Goal: Share content: Share content

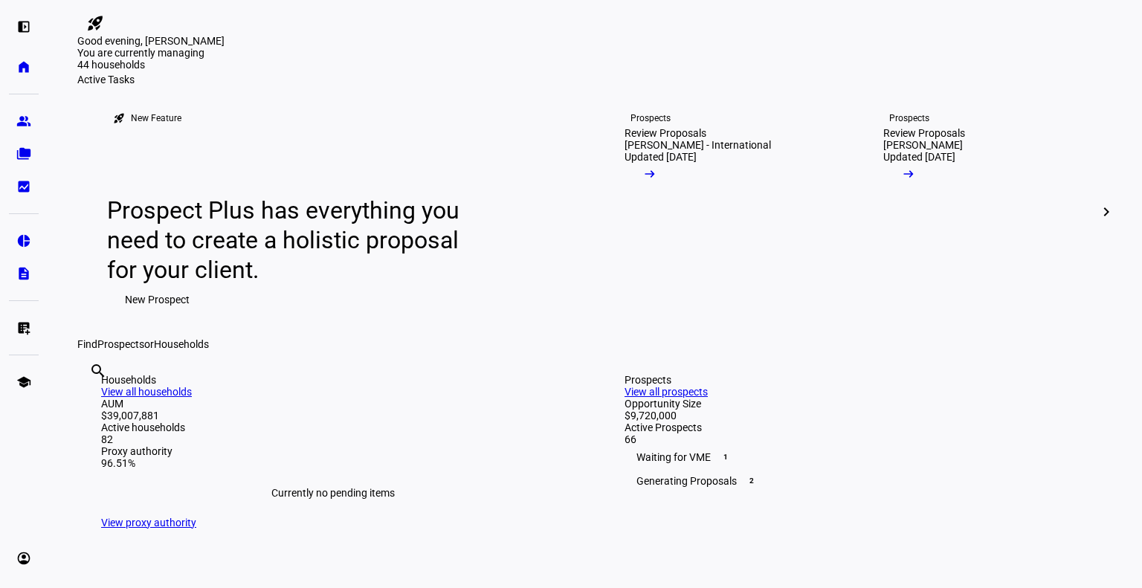
scroll to position [24, 0]
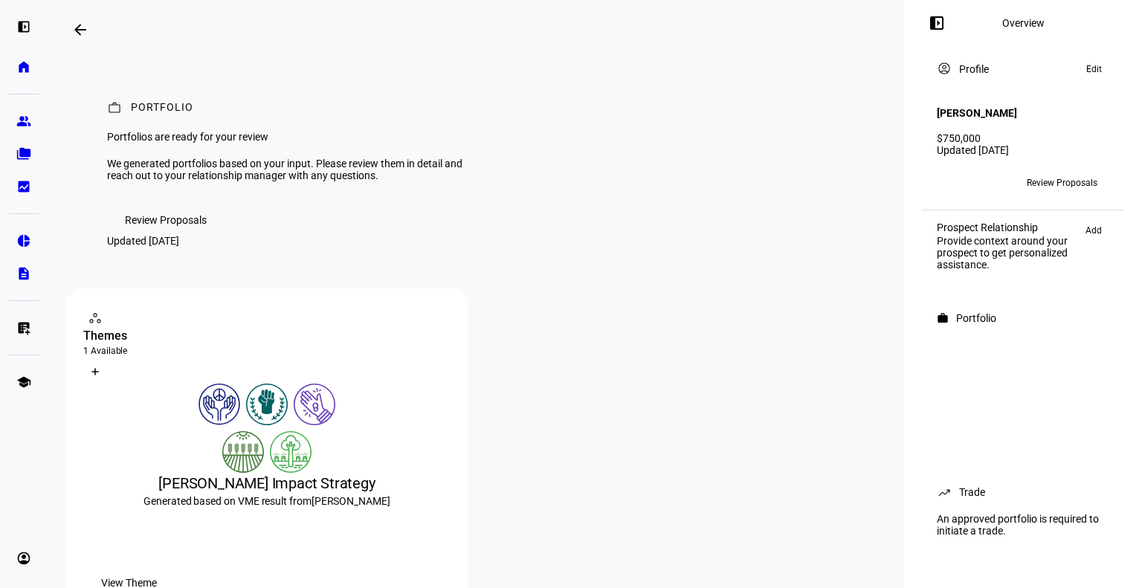
click at [1065, 178] on span "Review Proposals" at bounding box center [1062, 183] width 71 height 24
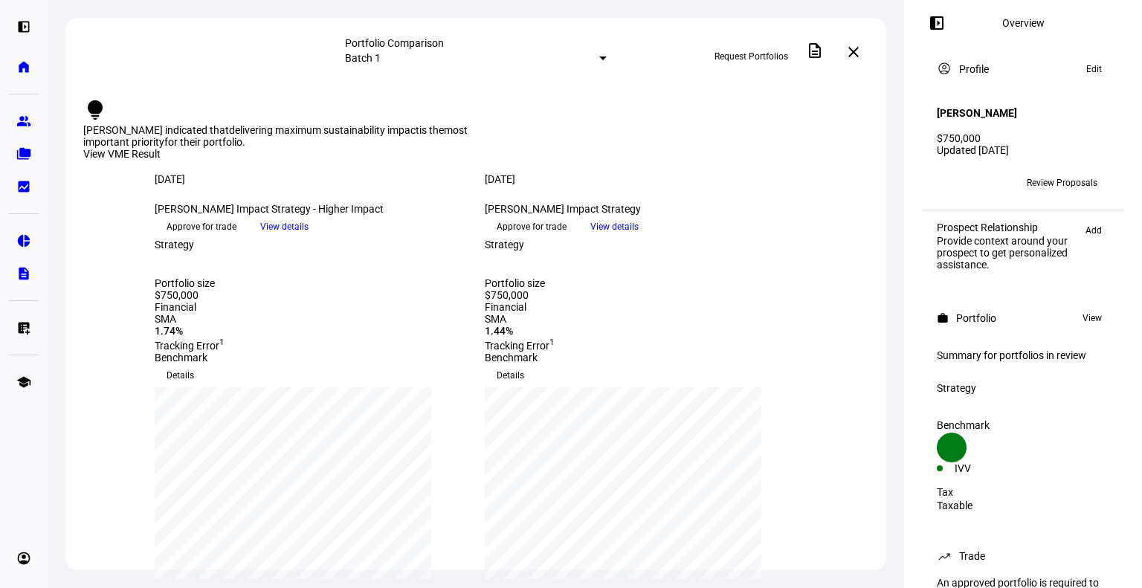
click at [309, 238] on span "View details" at bounding box center [284, 227] width 48 height 22
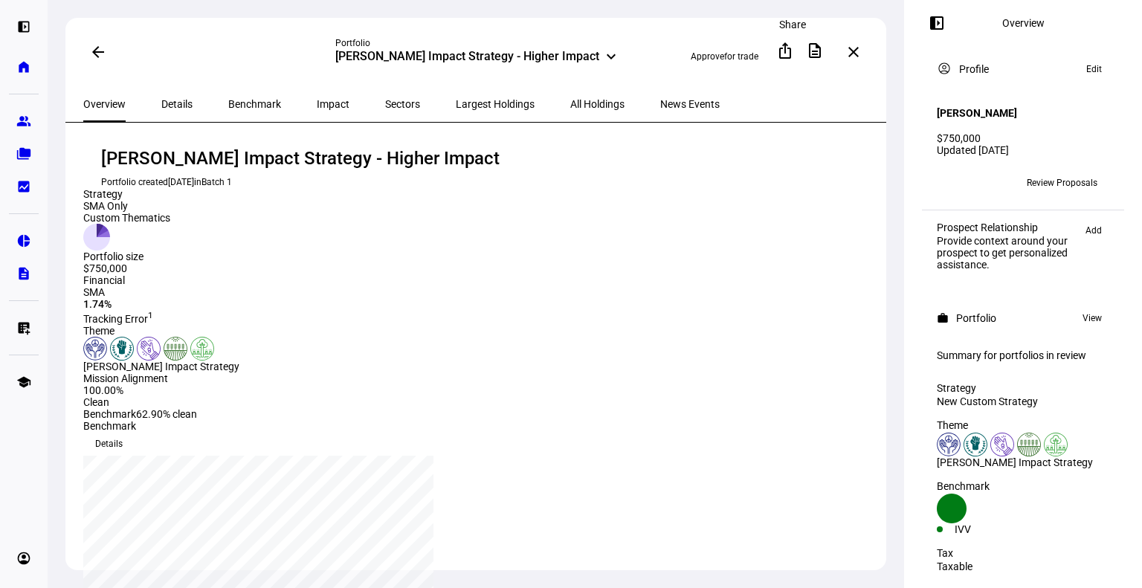
click at [797, 45] on span at bounding box center [786, 51] width 36 height 36
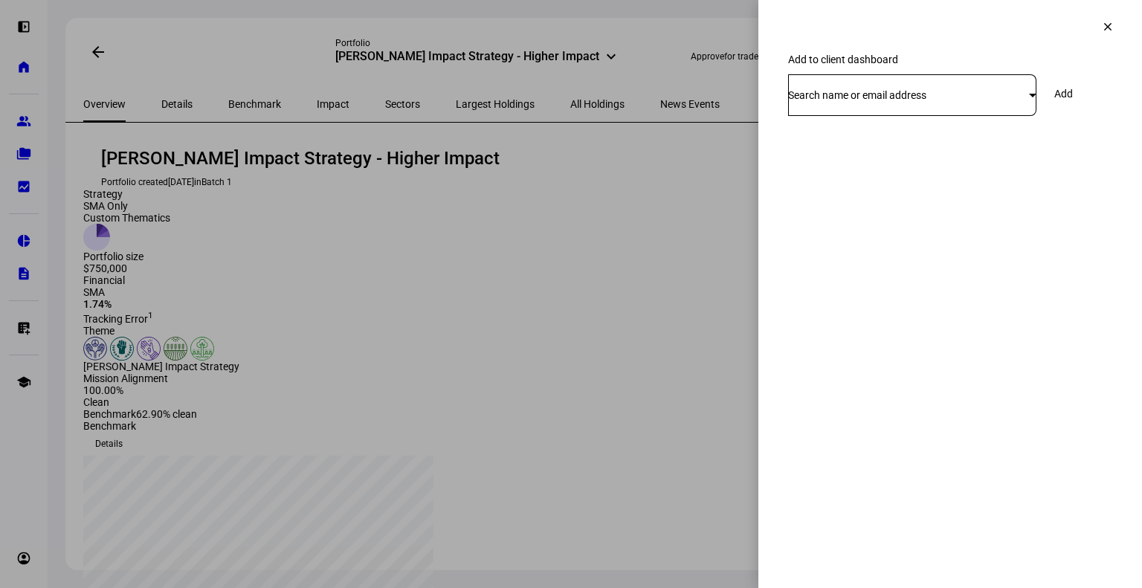
click at [923, 116] on div "Search name or email address" at bounding box center [912, 95] width 248 height 42
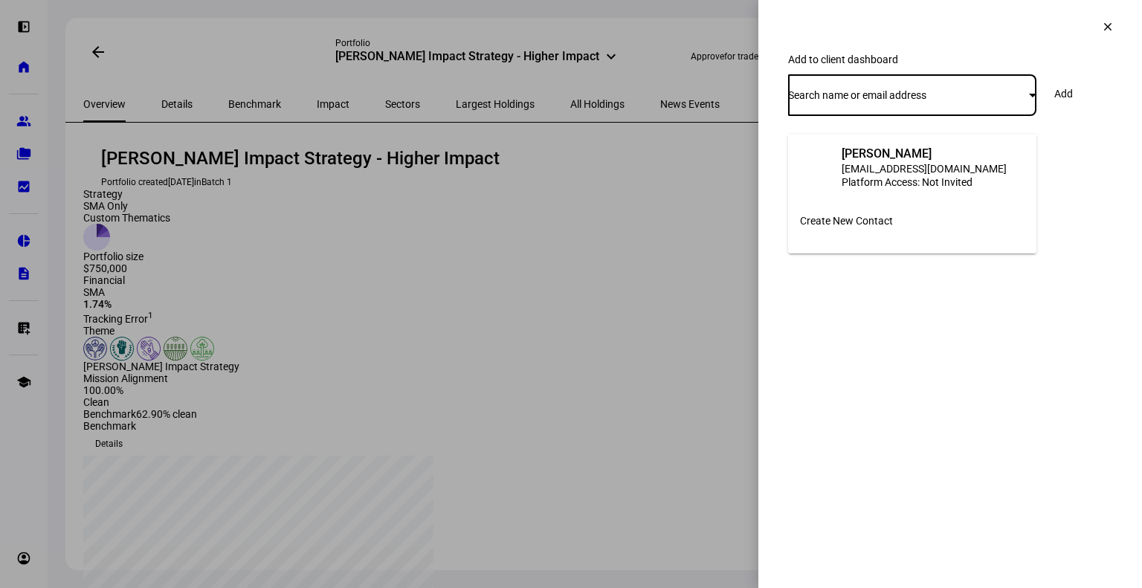
click at [921, 161] on div "aliruxin@gmail.com" at bounding box center [924, 168] width 165 height 15
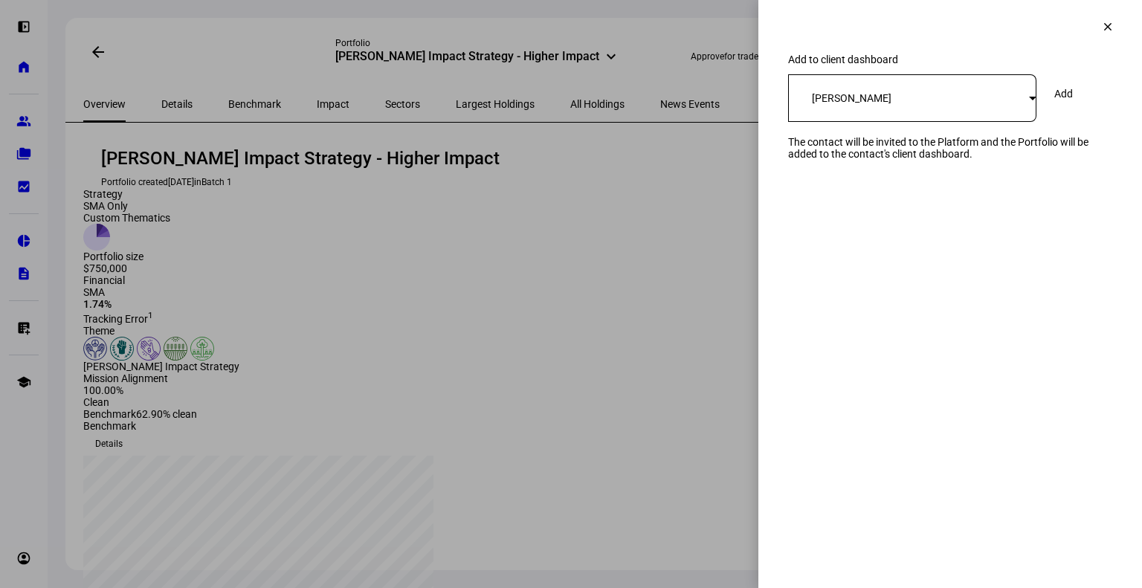
click at [1073, 100] on span "Add" at bounding box center [1064, 94] width 19 height 12
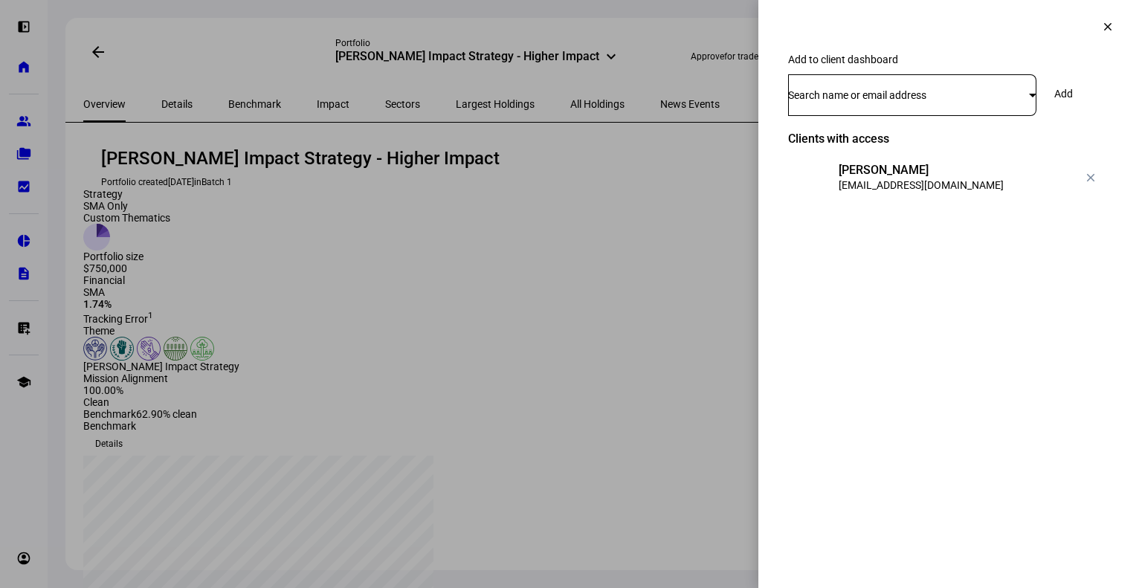
click at [1108, 44] on span at bounding box center [1108, 27] width 36 height 36
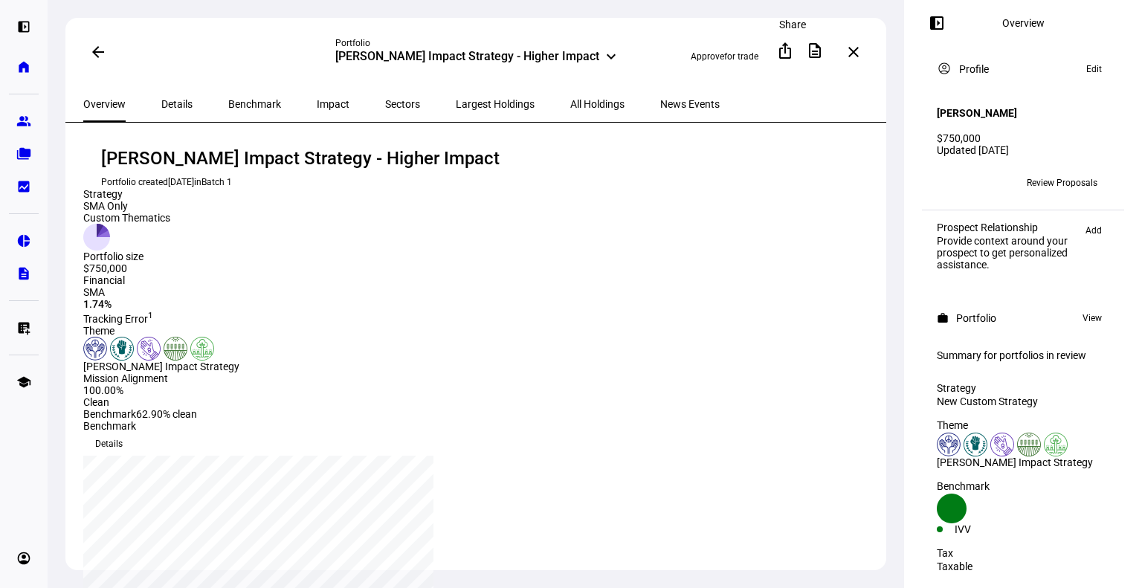
click at [788, 62] on span at bounding box center [786, 51] width 36 height 36
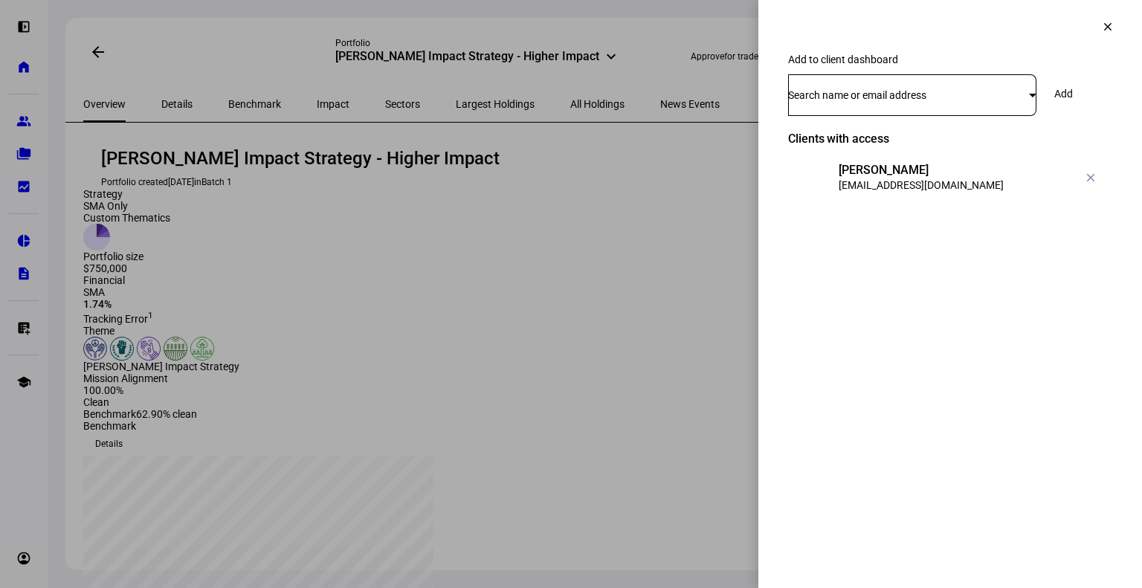
click at [1112, 22] on span at bounding box center [1108, 27] width 36 height 36
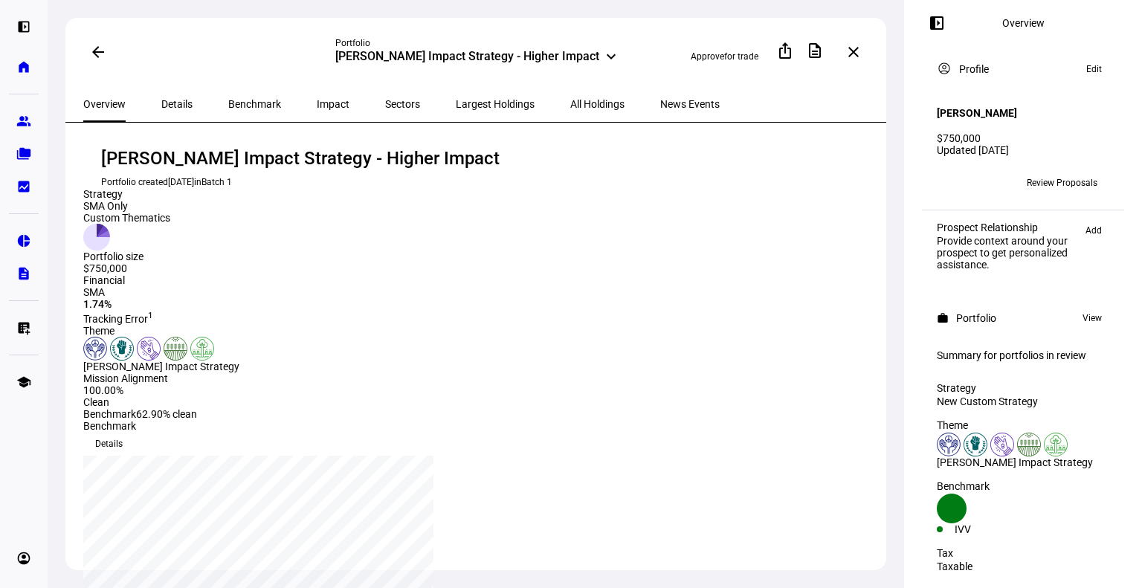
click at [602, 56] on mat-icon "keyboard_arrow_down" at bounding box center [611, 57] width 18 height 18
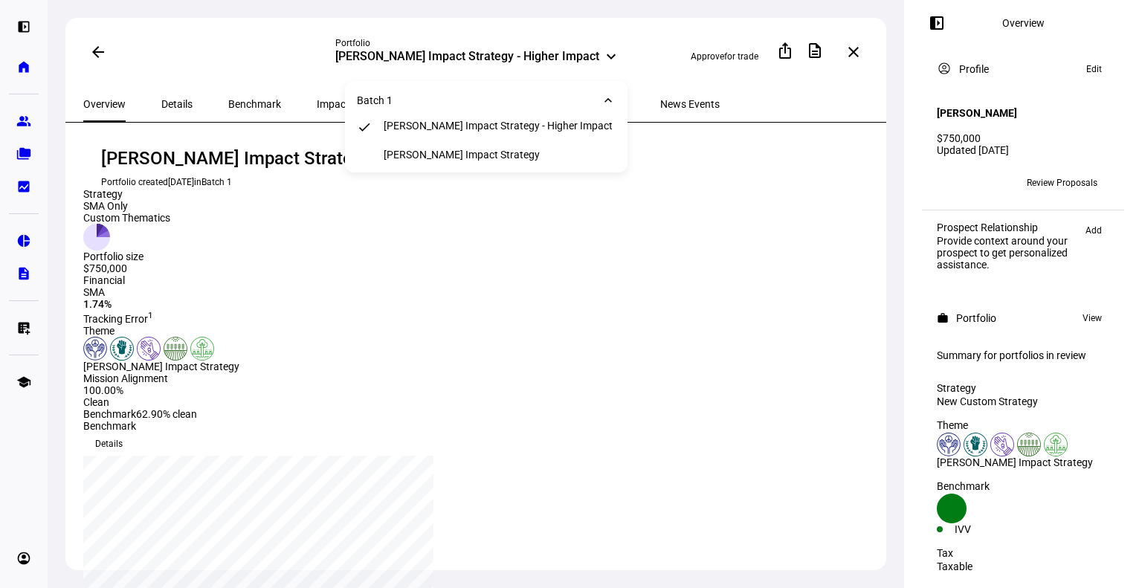
click at [602, 56] on mat-icon "keyboard_arrow_down" at bounding box center [611, 57] width 18 height 18
click at [838, 111] on div "Overview Details Benchmark Impact Sectors Largest Holdings All Holdings News Ev…" at bounding box center [475, 104] width 821 height 36
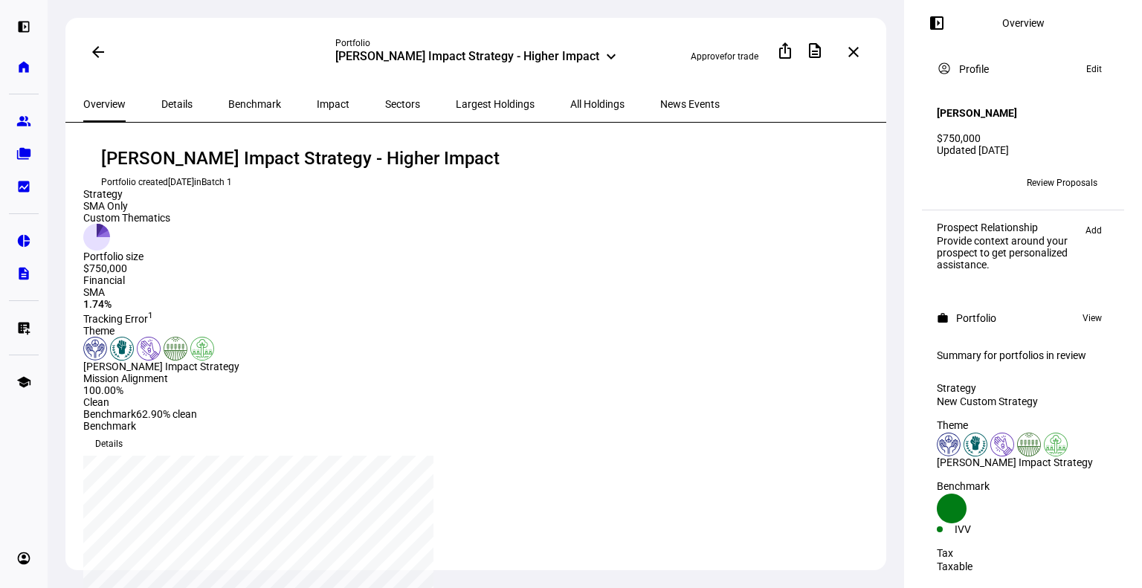
click at [97, 49] on mat-icon "arrow_back" at bounding box center [98, 52] width 18 height 18
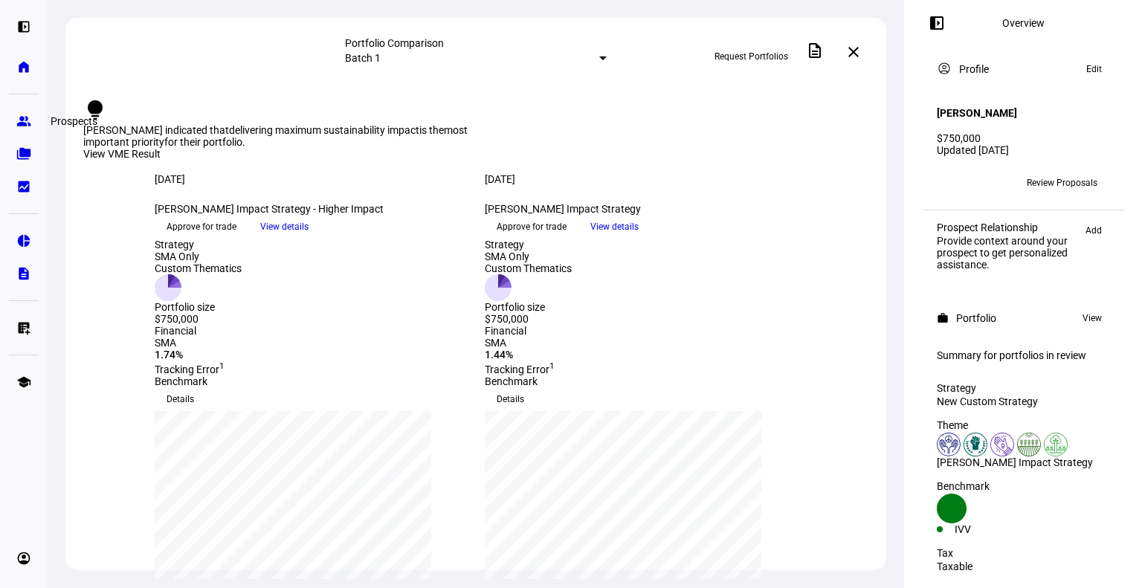
click at [28, 121] on eth-mat-symbol "group" at bounding box center [23, 121] width 15 height 15
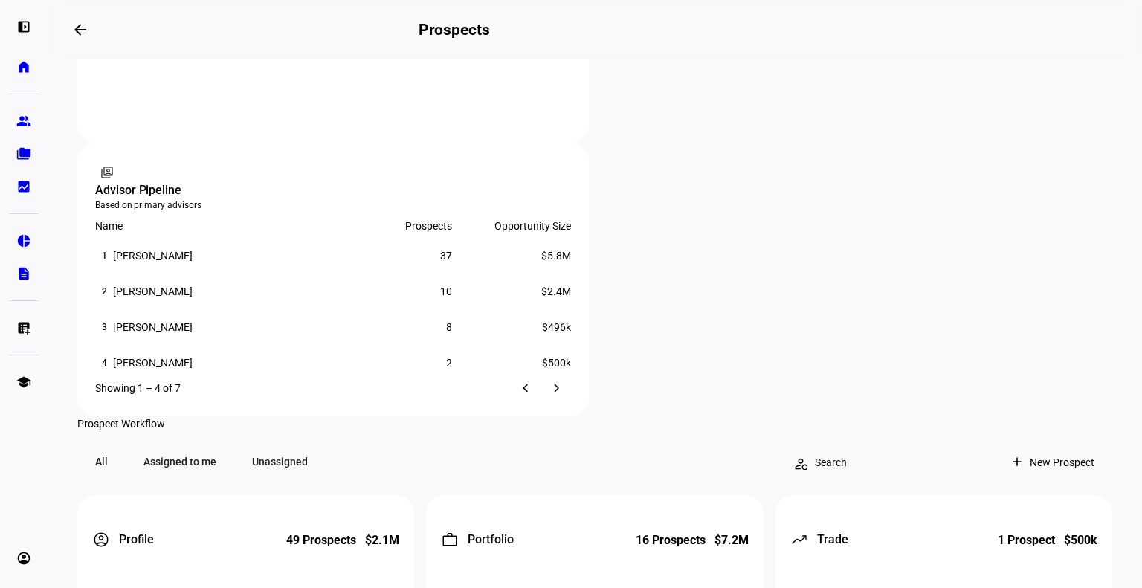
scroll to position [1031, 0]
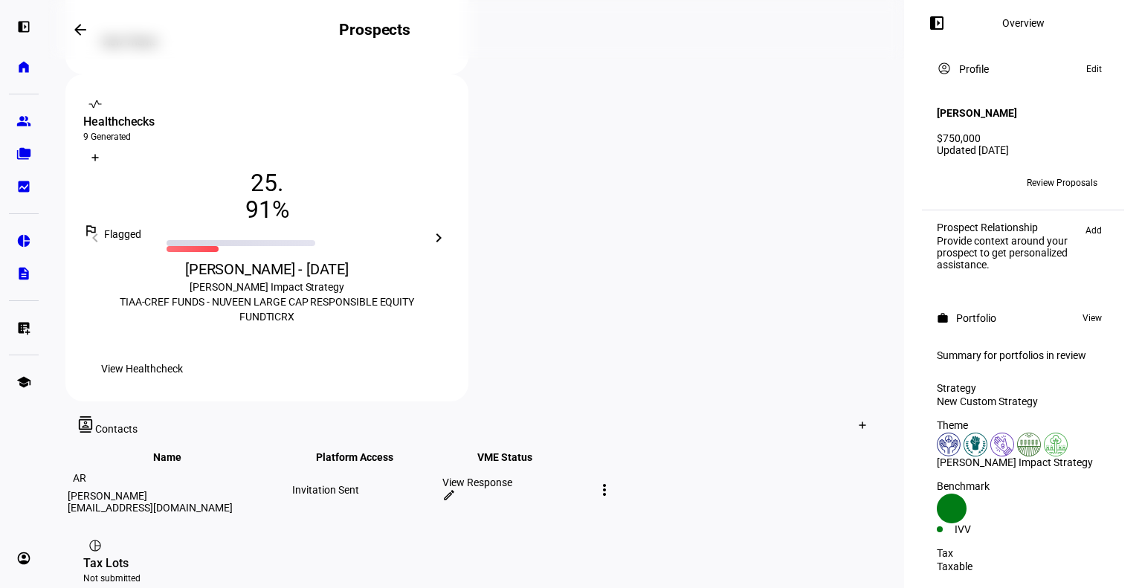
scroll to position [543, 0]
